Goal: Task Accomplishment & Management: Manage account settings

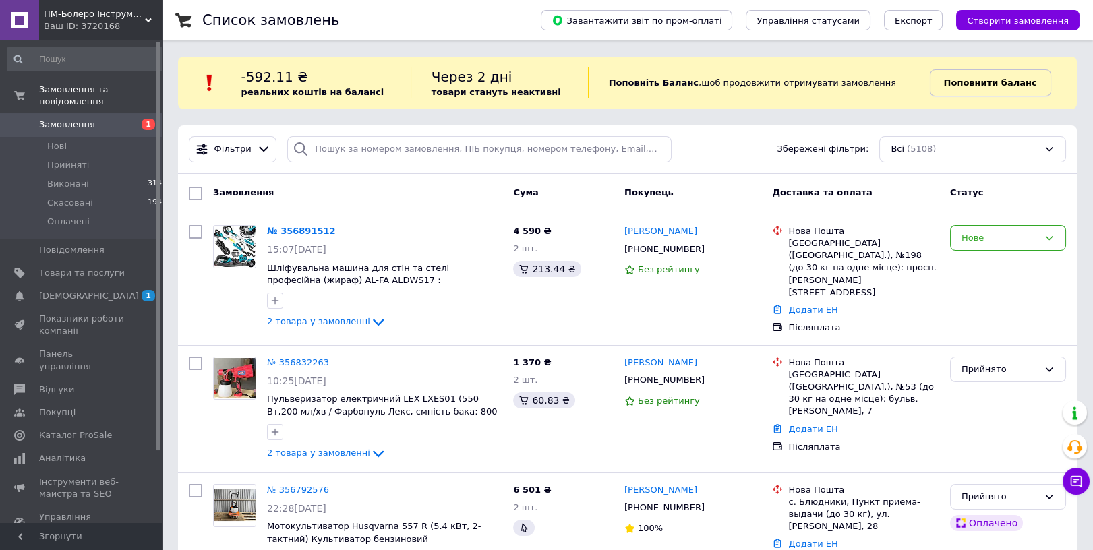
click at [947, 85] on b "Поповнити баланс" at bounding box center [990, 83] width 93 height 10
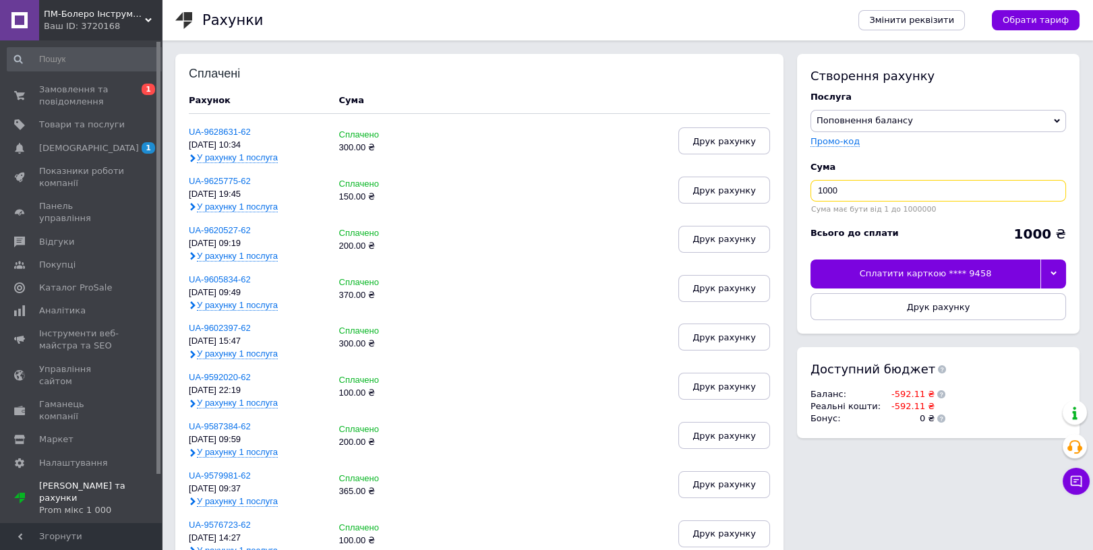
click at [854, 197] on input "1000" at bounding box center [938, 191] width 256 height 22
type input "1"
type input "200"
click at [1047, 276] on div at bounding box center [1053, 274] width 26 height 28
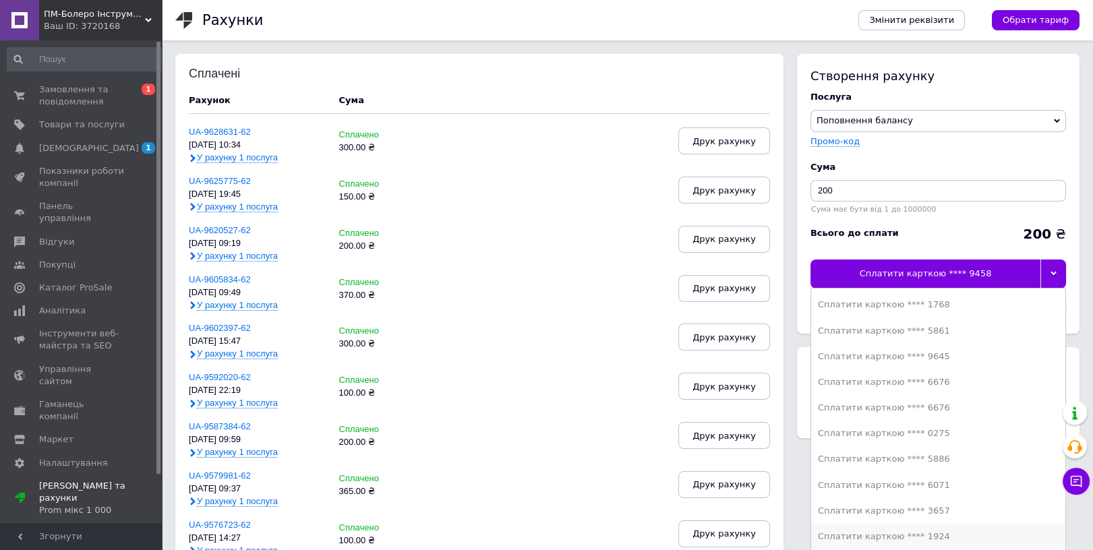
click at [922, 539] on div "Сплатити карткою **** 1924" at bounding box center [938, 537] width 241 height 12
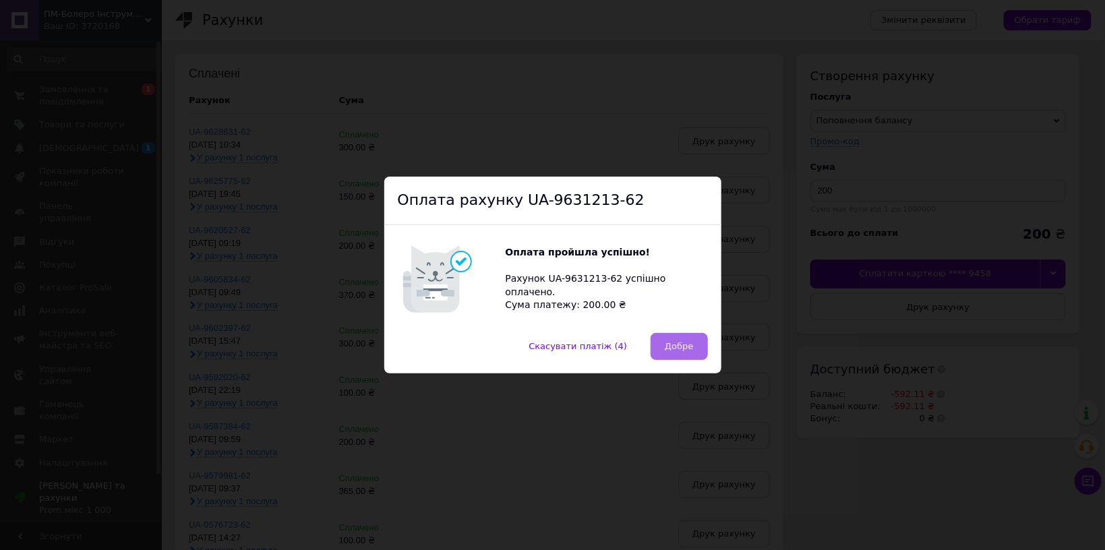
click at [692, 340] on button "Добре" at bounding box center [679, 346] width 57 height 27
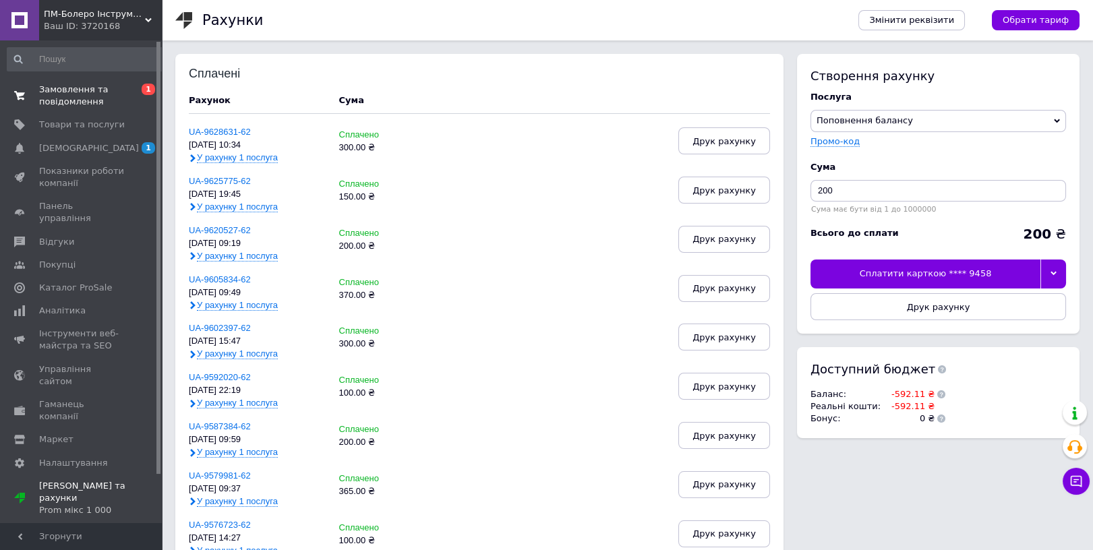
click at [54, 99] on span "Замовлення та повідомлення" at bounding box center [82, 96] width 86 height 24
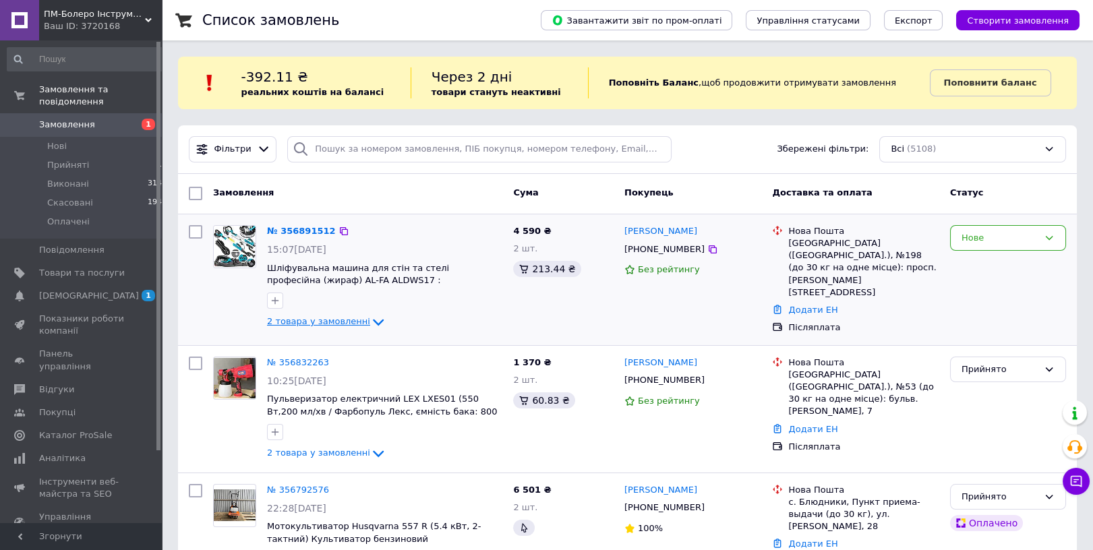
click at [341, 320] on span "2 товара у замовленні" at bounding box center [318, 321] width 103 height 10
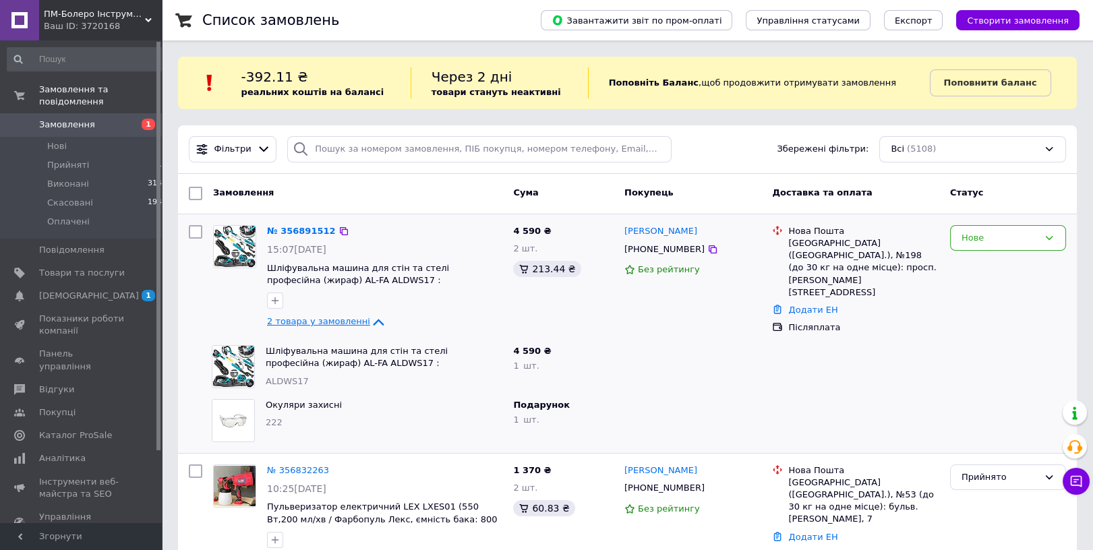
click at [341, 320] on span "2 товара у замовленні" at bounding box center [318, 321] width 103 height 10
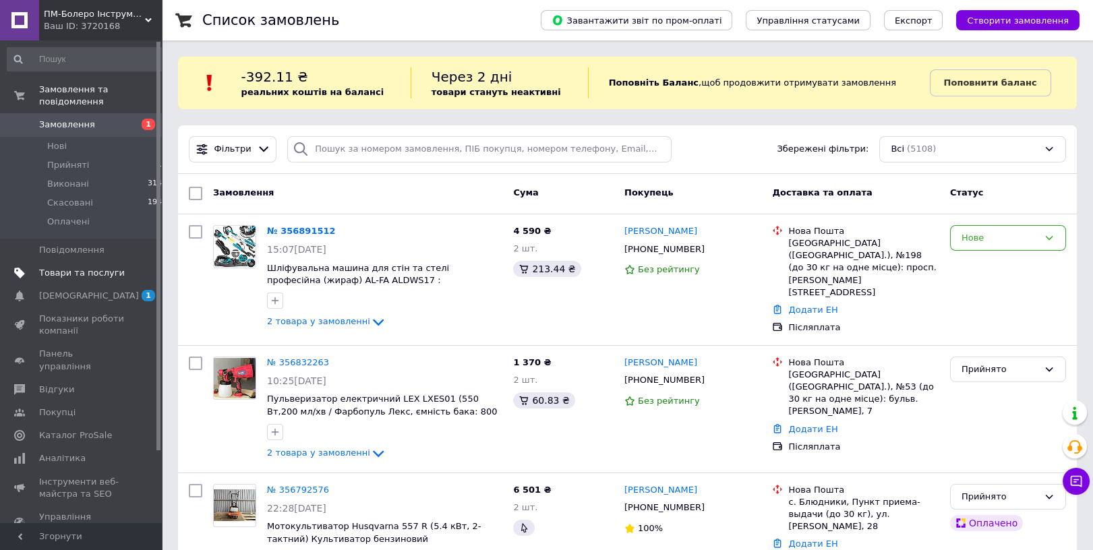
click at [107, 267] on span "Товари та послуги" at bounding box center [82, 273] width 86 height 12
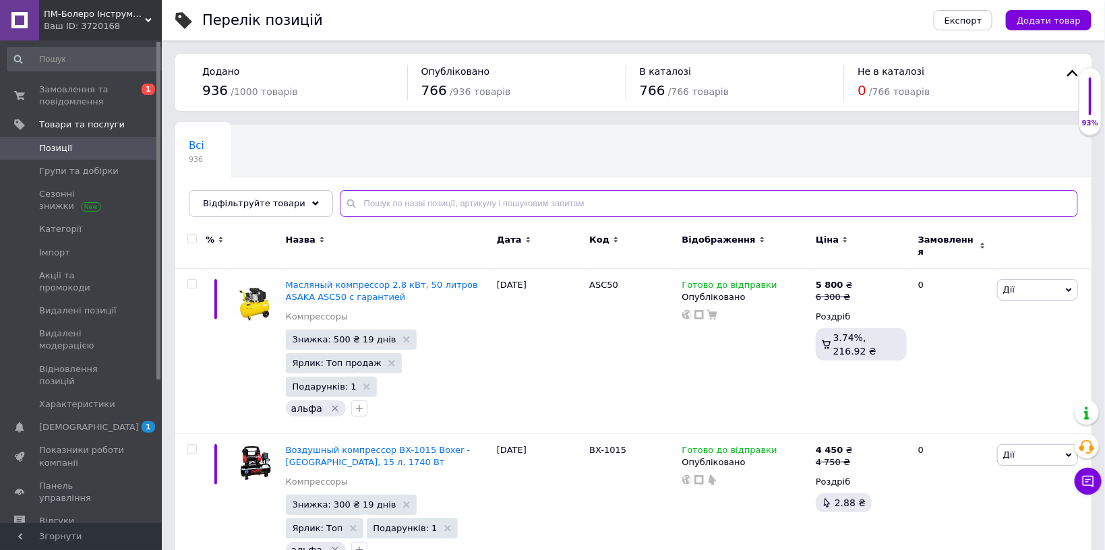
click at [386, 196] on input "text" at bounding box center [709, 203] width 738 height 27
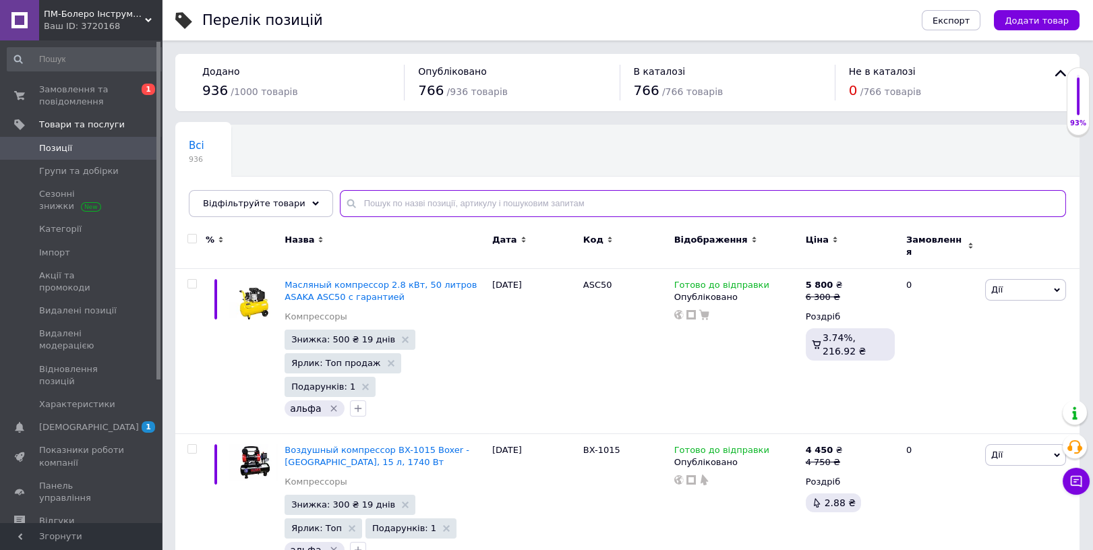
paste input "Р01-001"
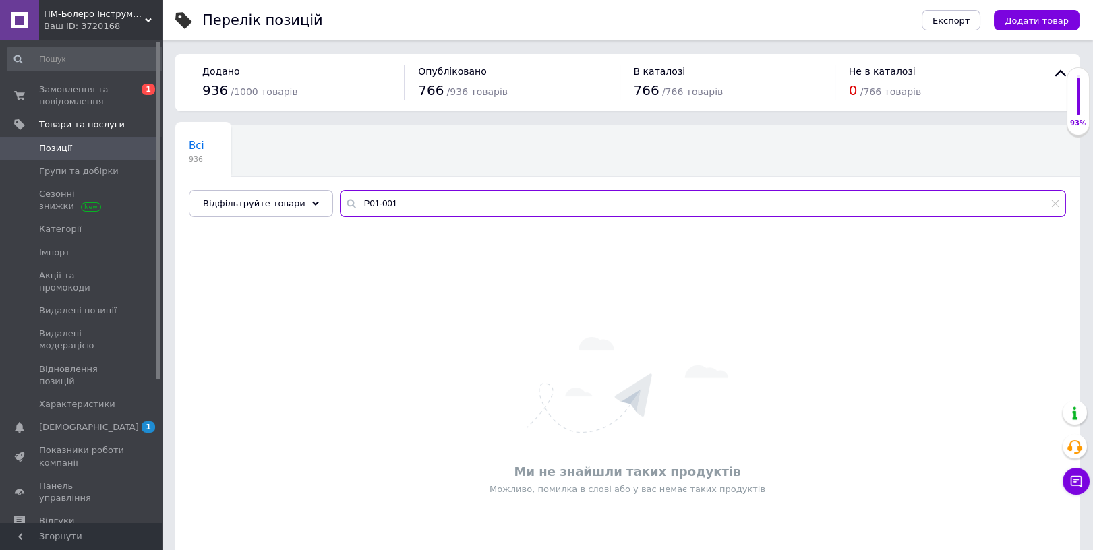
type input "Р01-001"
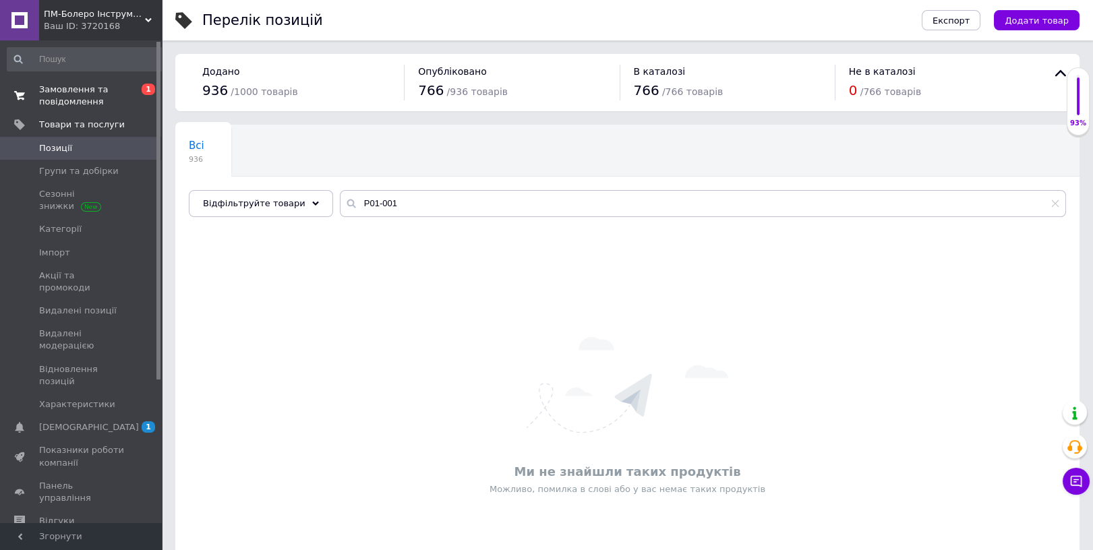
click at [59, 96] on span "Замовлення та повідомлення" at bounding box center [82, 96] width 86 height 24
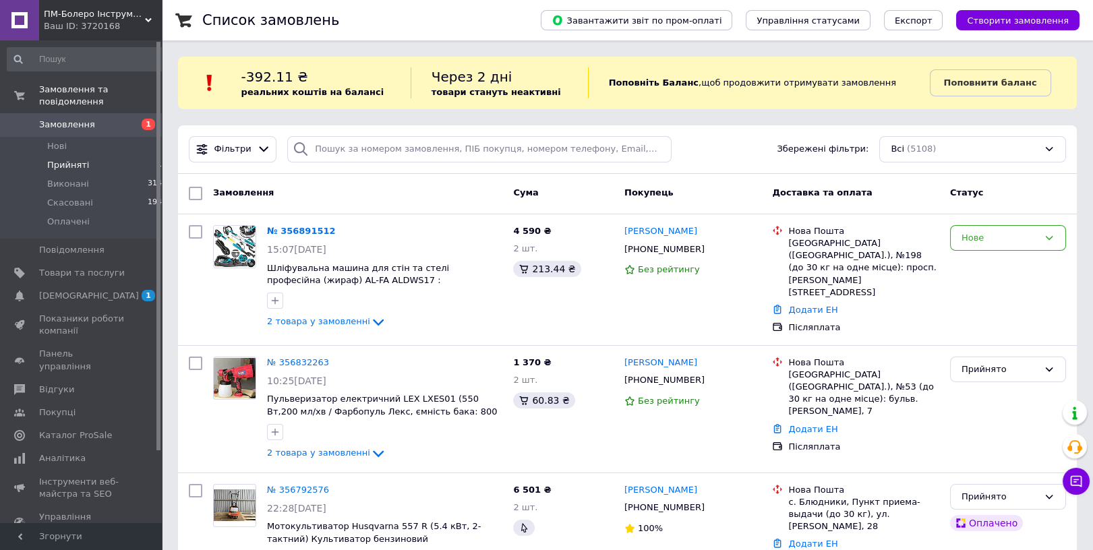
click at [117, 156] on li "Прийняті 11" at bounding box center [87, 165] width 175 height 19
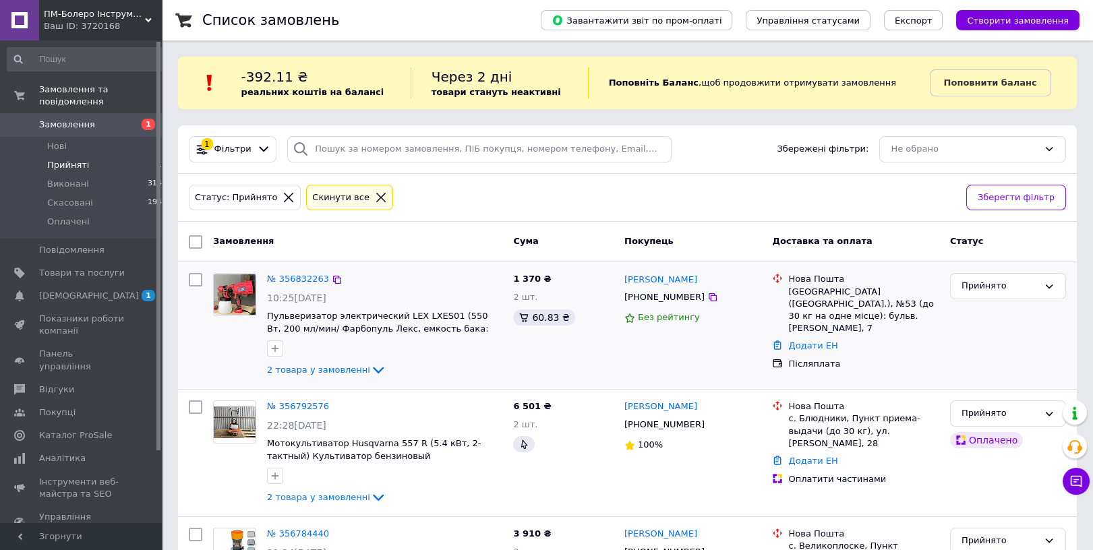
click at [664, 294] on div "[PHONE_NUMBER]" at bounding box center [665, 298] width 86 height 18
copy div "380674040184"
click at [800, 340] on link "Додати ЕН" at bounding box center [812, 345] width 49 height 10
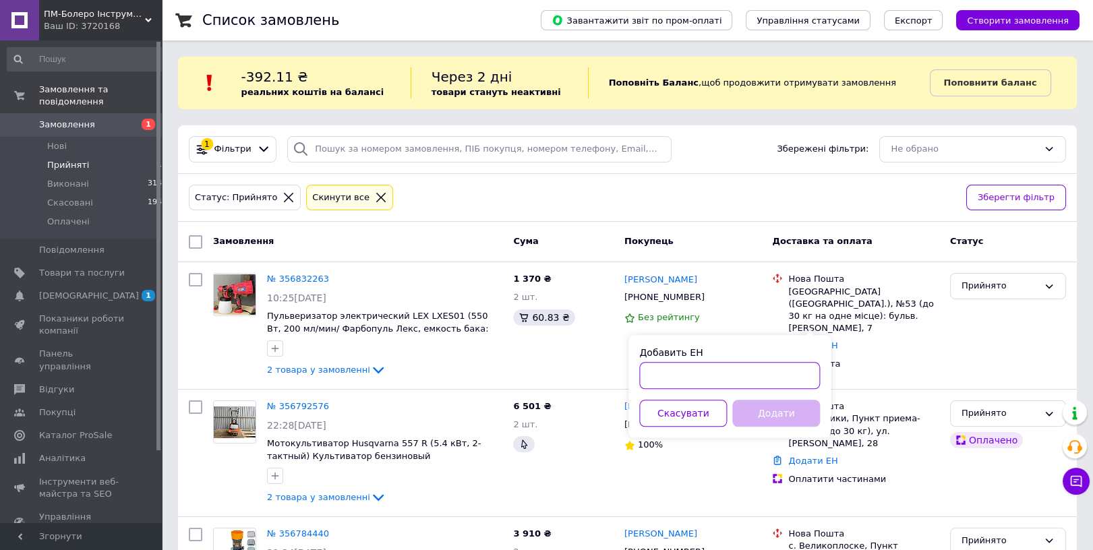
click at [684, 384] on input "Добавить ЕН" at bounding box center [729, 375] width 181 height 27
paste input "20451224914602"
type input "20451224914602"
click at [777, 411] on button "Додати" at bounding box center [776, 413] width 88 height 27
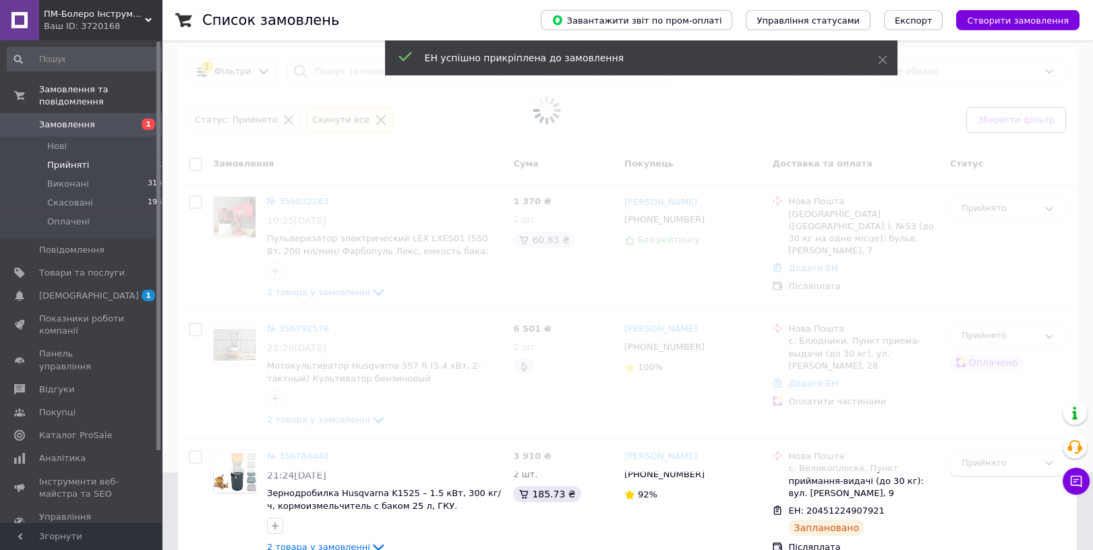
scroll to position [143, 0]
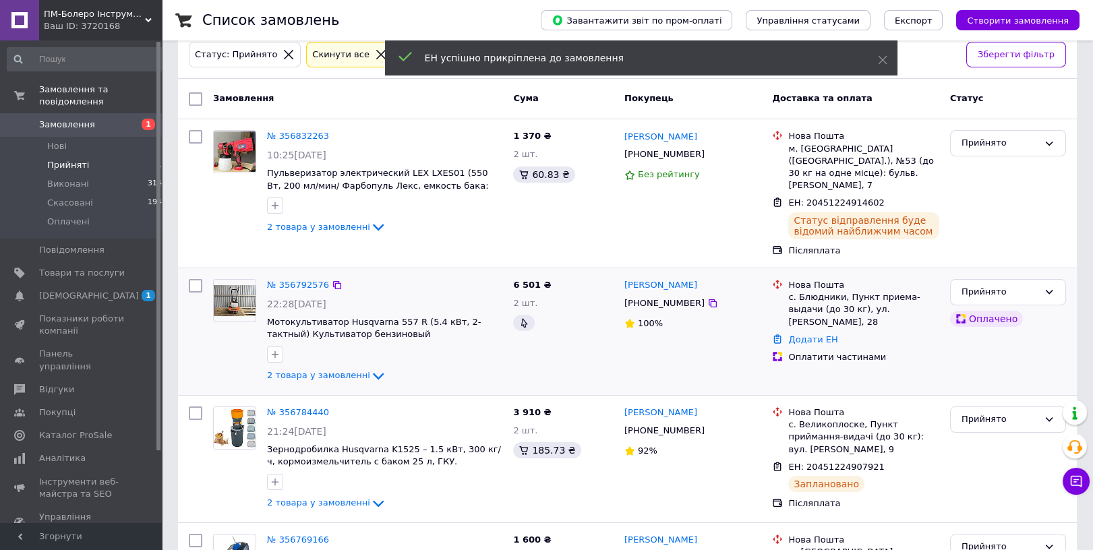
click at [653, 295] on div "[PHONE_NUMBER]" at bounding box center [665, 304] width 86 height 18
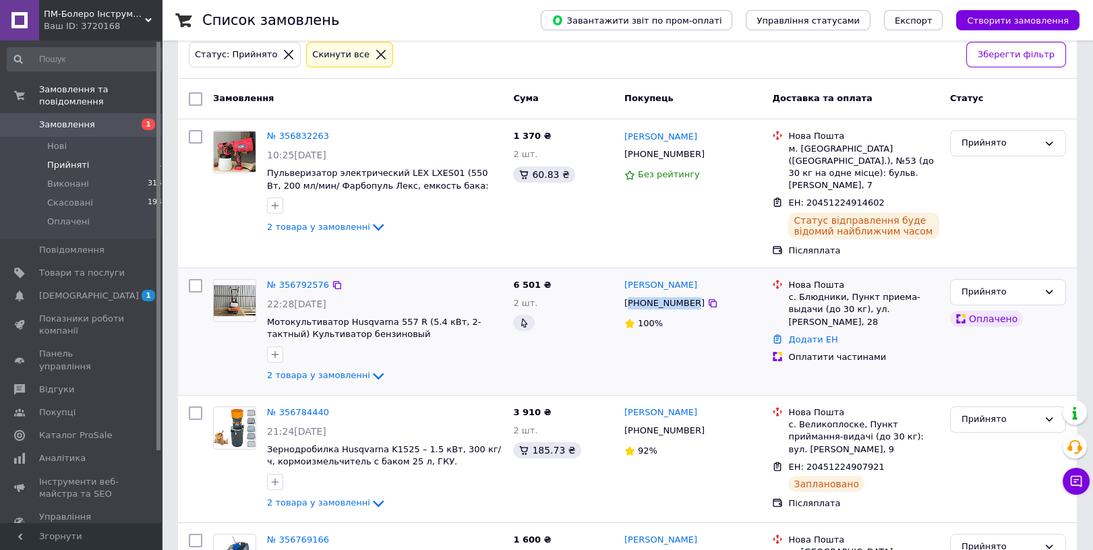
copy div "380981781794"
click at [804, 334] on link "Додати ЕН" at bounding box center [812, 339] width 49 height 10
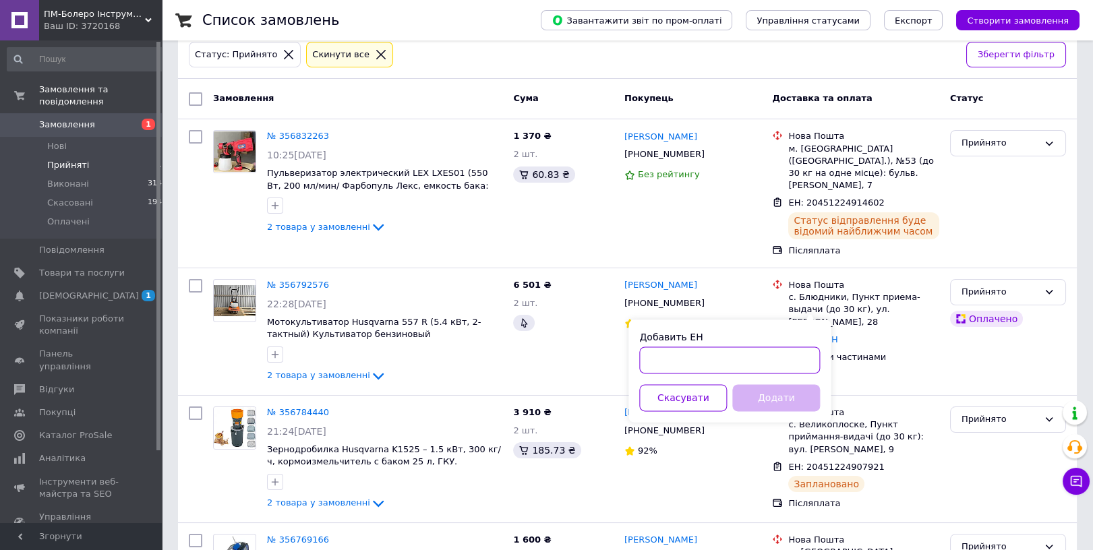
click at [739, 355] on input "Добавить ЕН" at bounding box center [729, 360] width 181 height 27
paste input "20451224905493"
type input "20451224905493"
click at [785, 394] on button "Додати" at bounding box center [776, 397] width 88 height 27
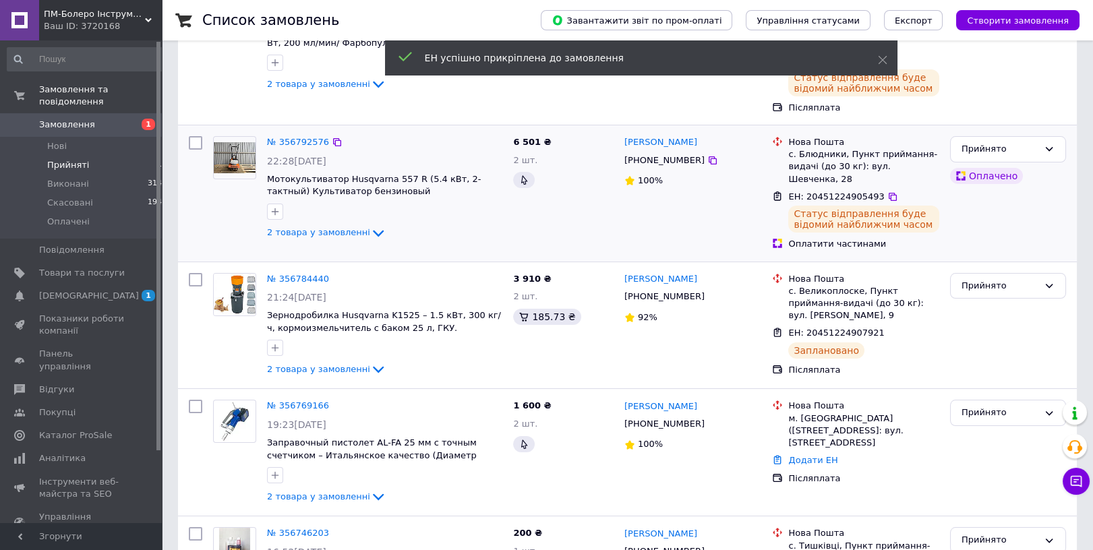
scroll to position [357, 0]
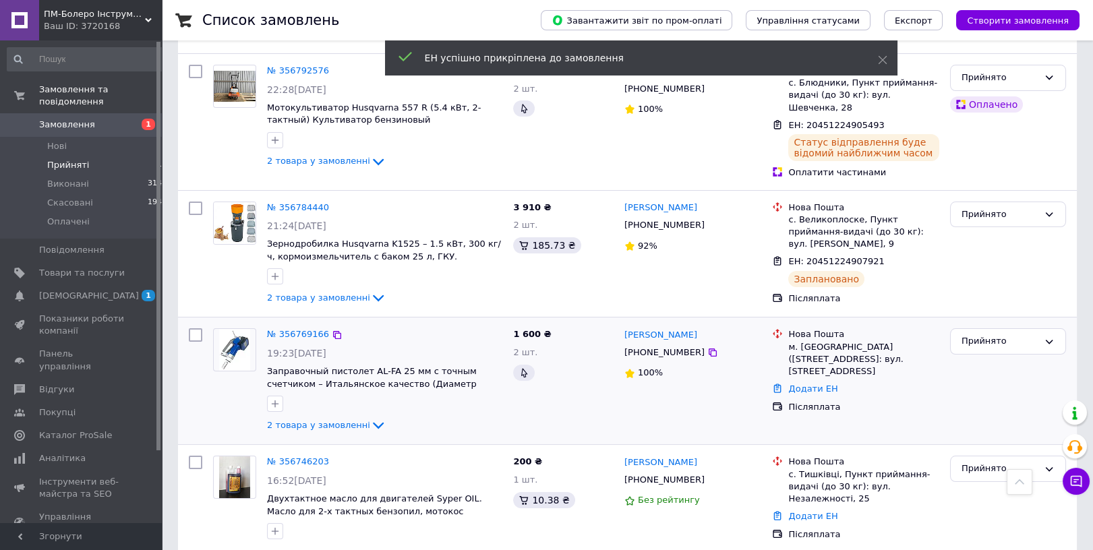
click at [655, 344] on div "[PHONE_NUMBER]" at bounding box center [665, 353] width 86 height 18
click at [652, 344] on div "[PHONE_NUMBER]" at bounding box center [665, 353] width 86 height 18
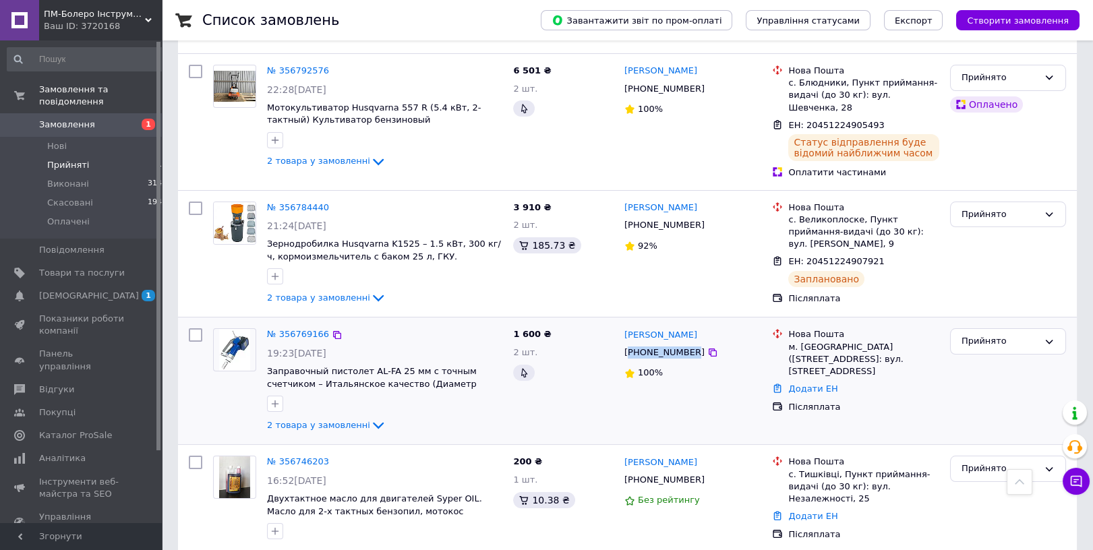
copy div "380681371456"
click at [297, 329] on link "№ 356769166" at bounding box center [298, 334] width 62 height 10
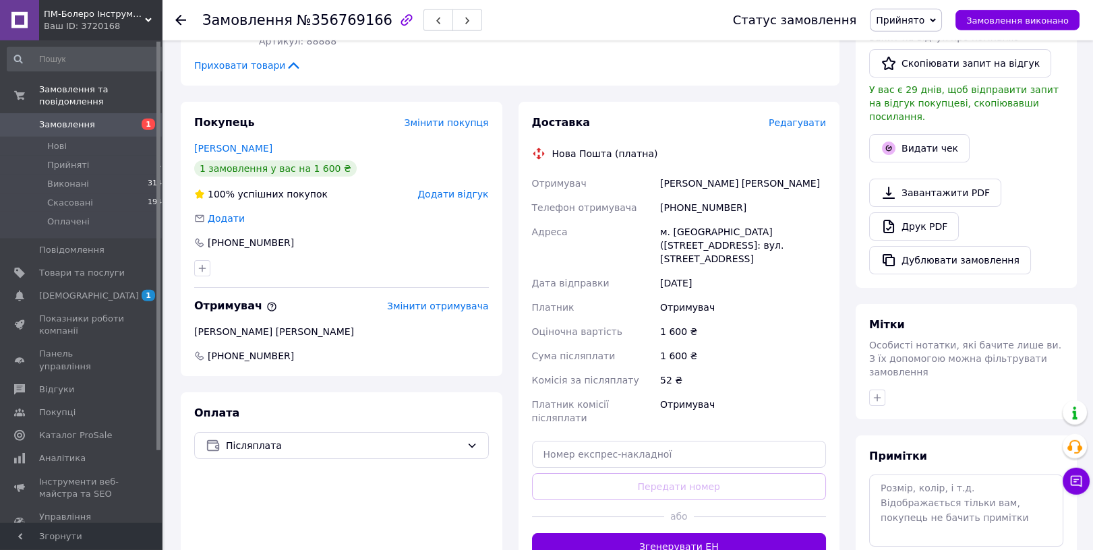
scroll to position [324, 0]
click at [678, 195] on div "+380679977695" at bounding box center [742, 207] width 171 height 24
copy div "380679977695"
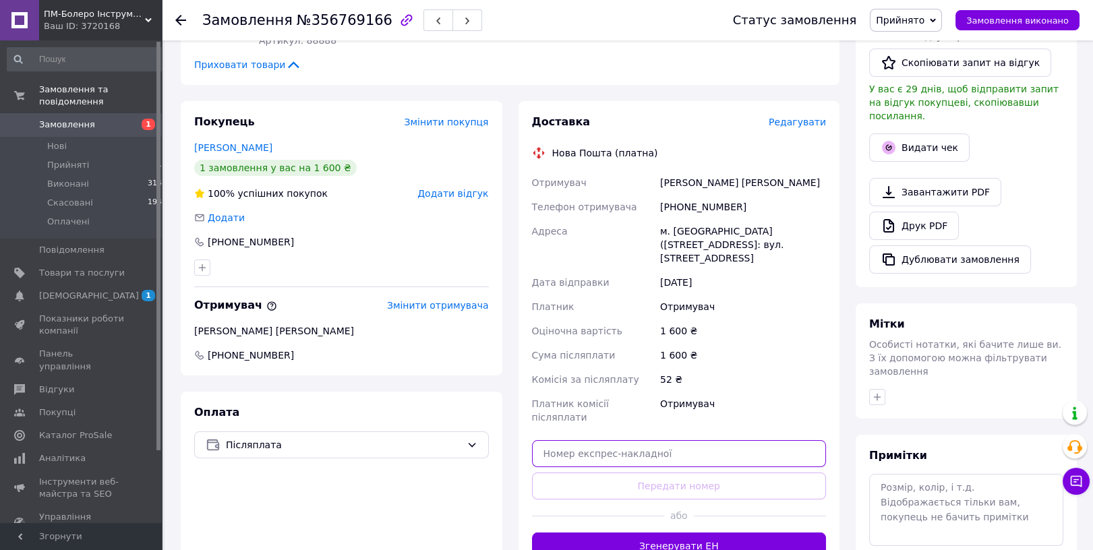
click at [602, 440] on input "text" at bounding box center [679, 453] width 295 height 27
paste input "20451224847270"
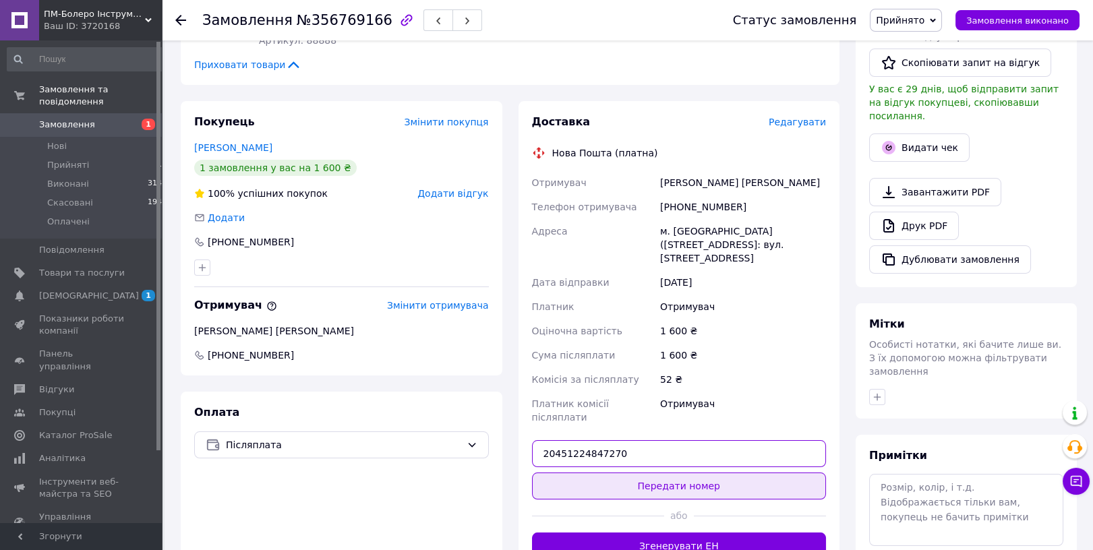
type input "20451224847270"
click at [653, 473] on button "Передати номер" at bounding box center [679, 486] width 295 height 27
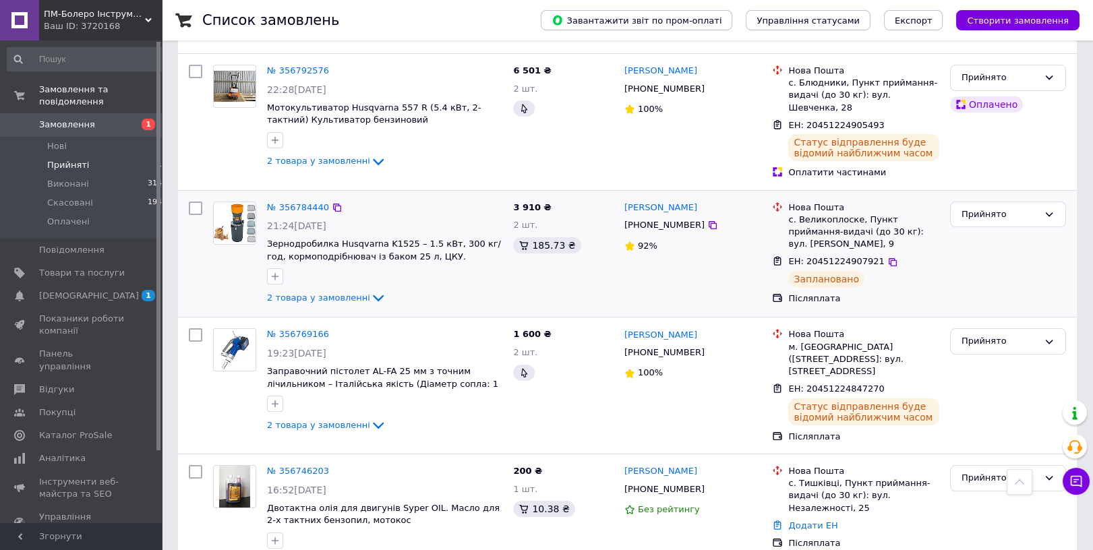
scroll to position [572, 0]
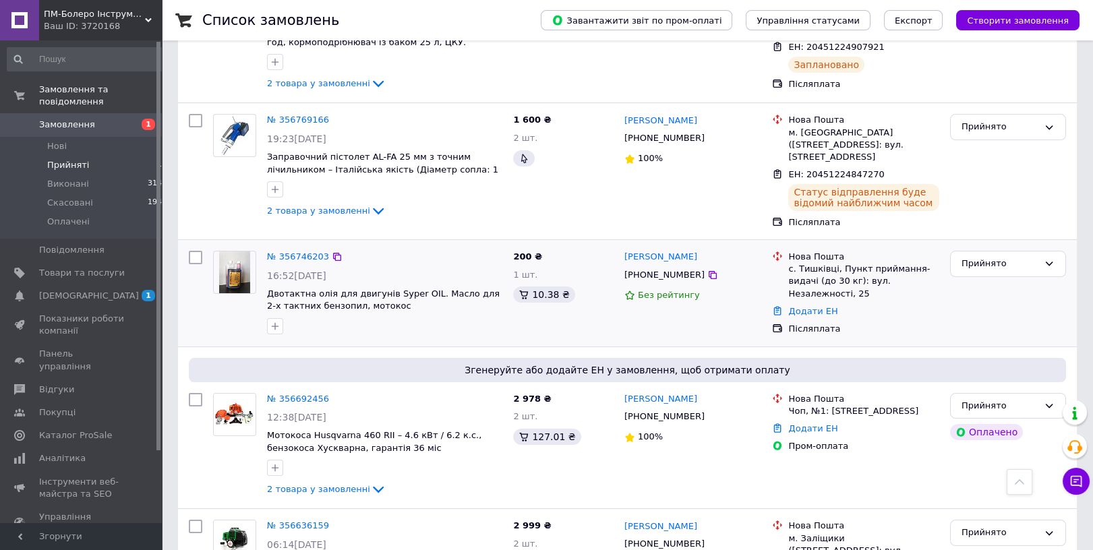
click at [657, 266] on div "[PHONE_NUMBER]" at bounding box center [665, 275] width 86 height 18
copy div "380987297649"
click at [809, 306] on link "Додати ЕН" at bounding box center [812, 311] width 49 height 10
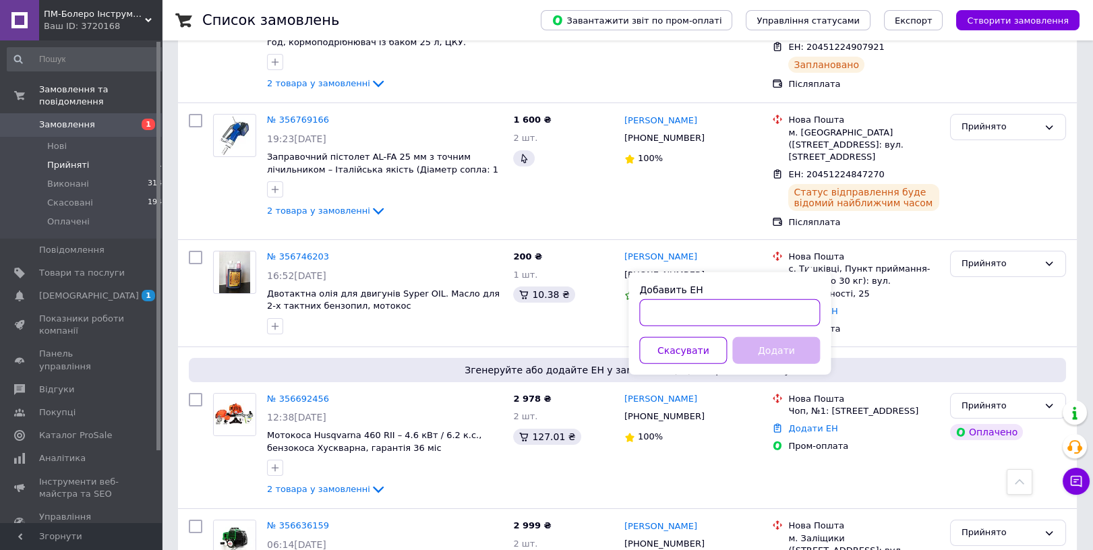
click at [675, 312] on input "Добавить ЕН" at bounding box center [729, 312] width 181 height 27
paste input "20451224886747"
type input "20451224886747"
click at [757, 340] on button "Додати" at bounding box center [776, 350] width 88 height 27
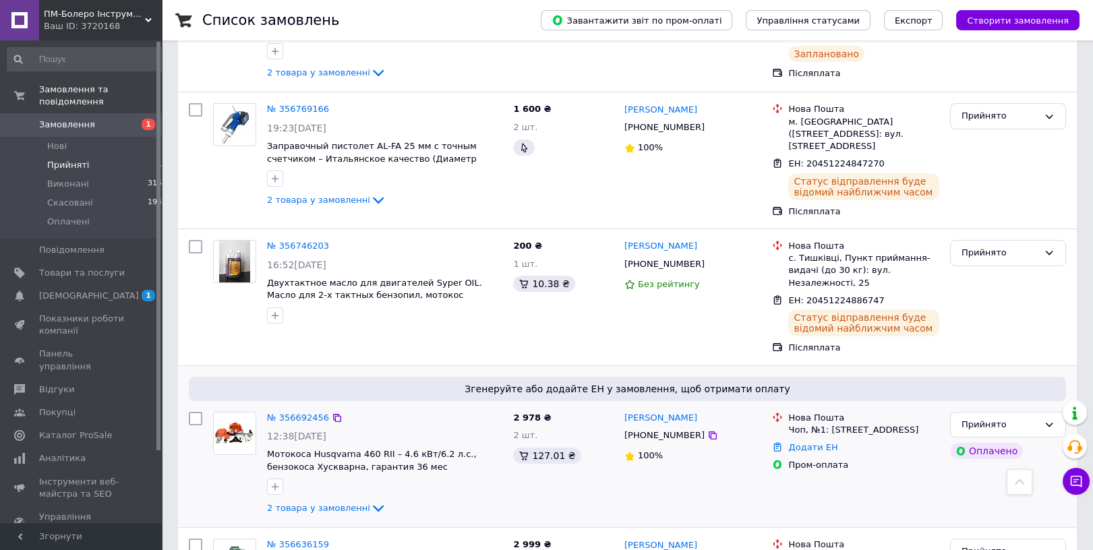
click at [661, 427] on div "[PHONE_NUMBER]" at bounding box center [665, 436] width 86 height 18
copy div "380502424930"
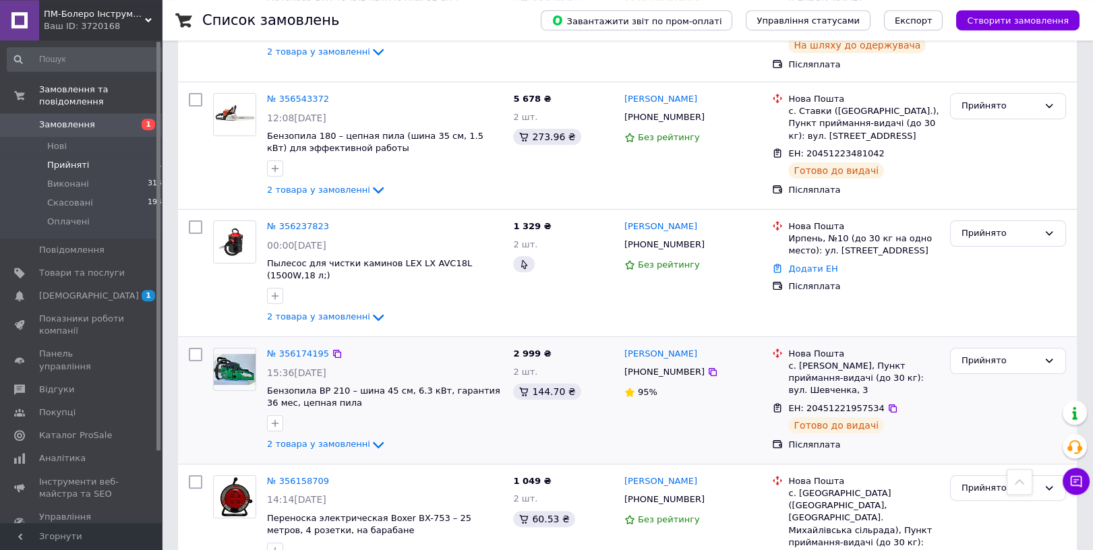
scroll to position [1156, 0]
click at [652, 235] on div "[PHONE_NUMBER]" at bounding box center [665, 244] width 86 height 18
copy div "380675006031"
click at [799, 263] on link "Додати ЕН" at bounding box center [812, 268] width 49 height 10
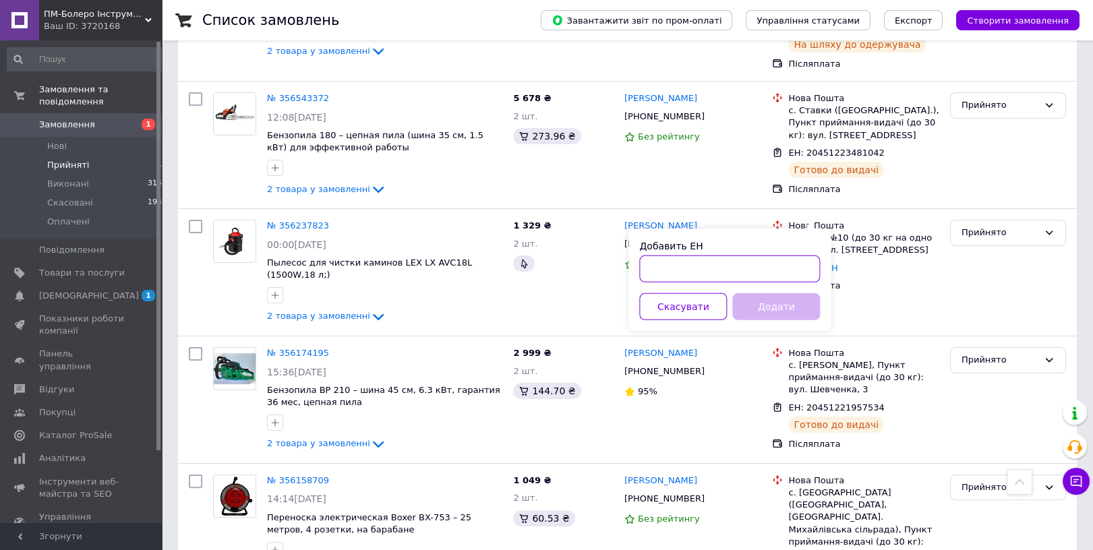
click at [724, 282] on input "Добавить ЕН" at bounding box center [729, 269] width 181 height 27
paste input "20451222245476"
type input "20451222245476"
click at [749, 293] on button "Додати" at bounding box center [776, 306] width 88 height 27
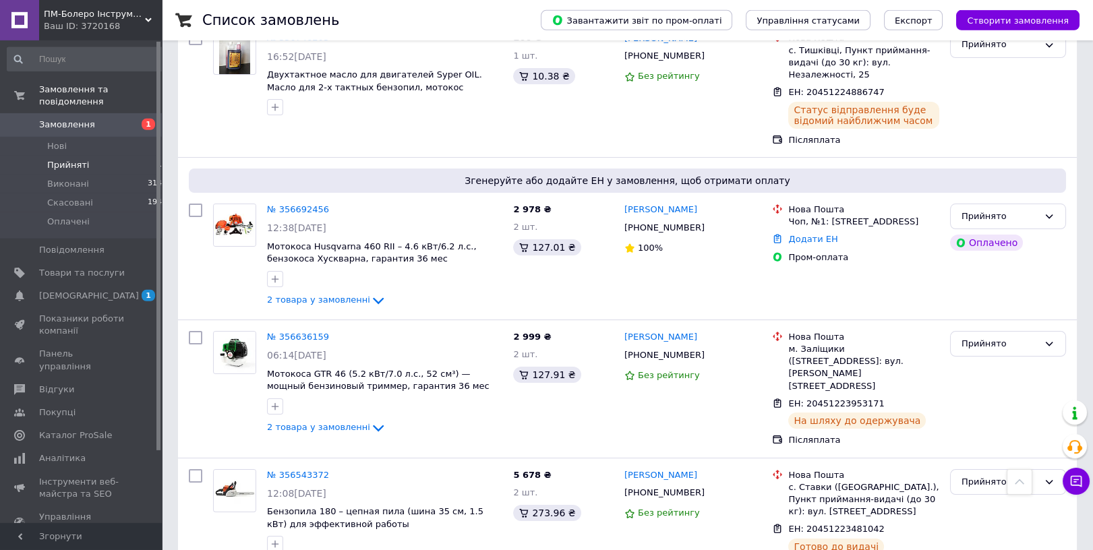
scroll to position [737, 0]
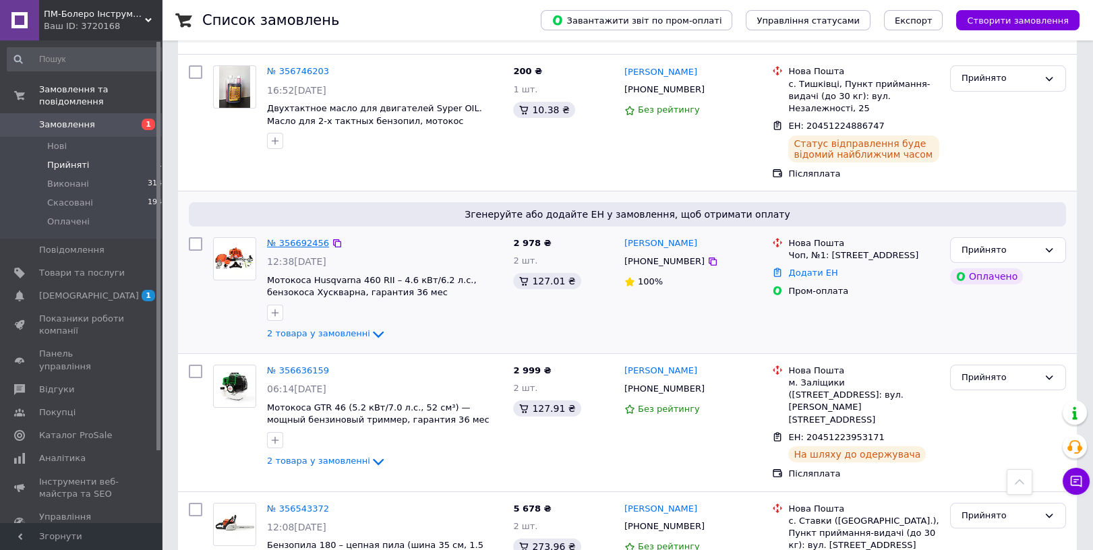
click at [303, 238] on link "№ 356692456" at bounding box center [298, 243] width 62 height 10
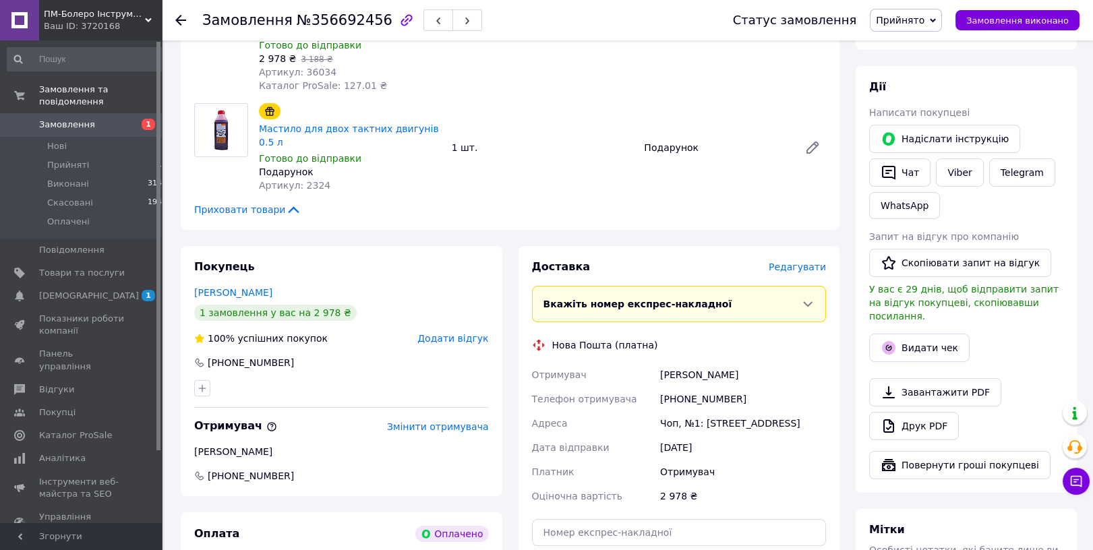
scroll to position [638, 0]
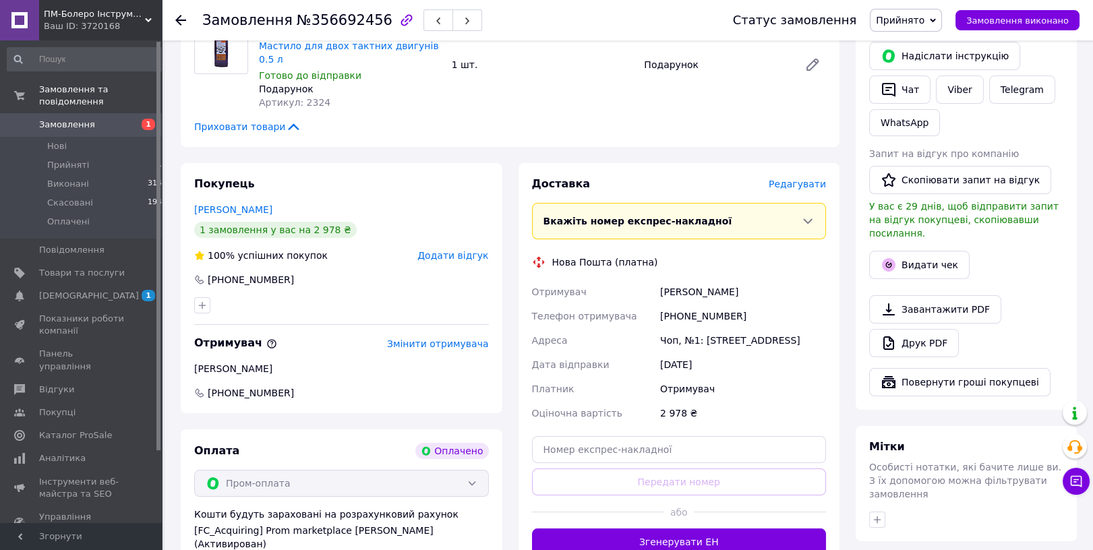
click at [709, 304] on div "+380500093759" at bounding box center [742, 316] width 171 height 24
copy div "380500093759"
click at [634, 436] on input "text" at bounding box center [679, 449] width 295 height 27
paste input "20451224954806"
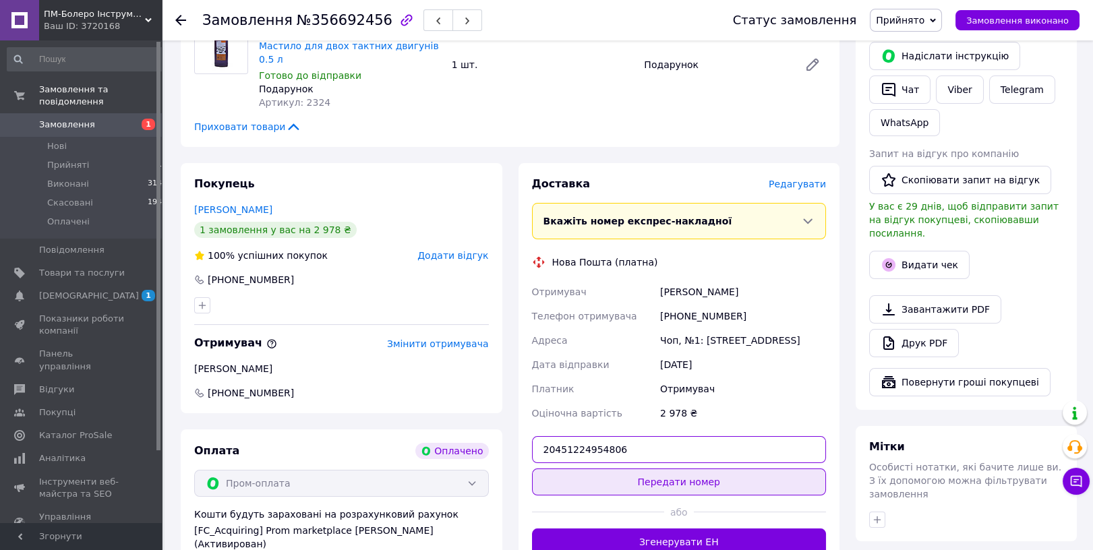
type input "20451224954806"
click at [675, 469] on button "Передати номер" at bounding box center [679, 482] width 295 height 27
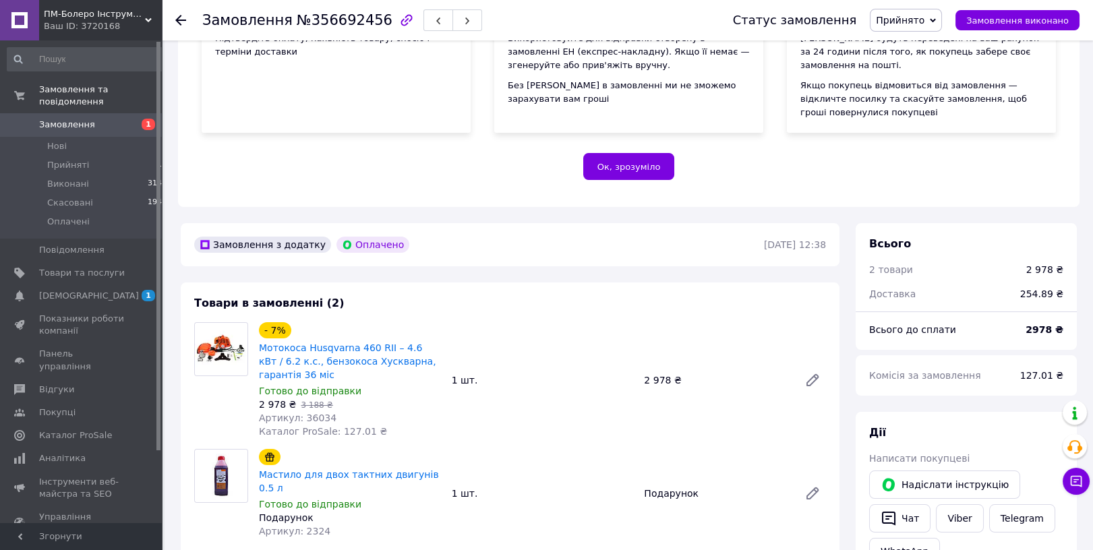
scroll to position [0, 0]
